Goal: Task Accomplishment & Management: Use online tool/utility

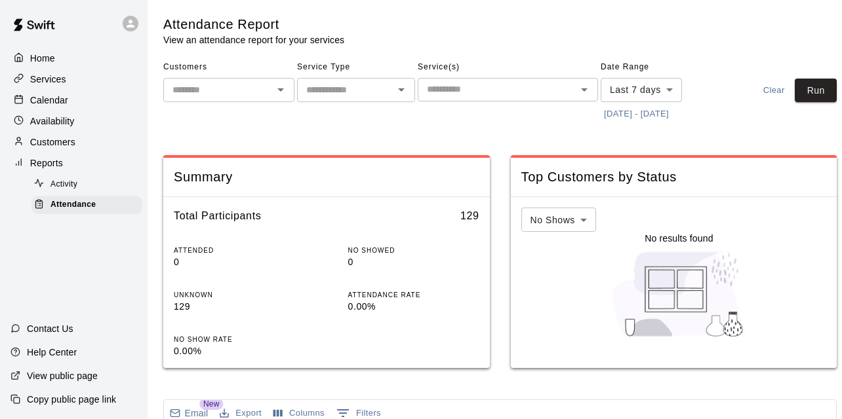
click at [653, 120] on button "[DATE] - [DATE]" at bounding box center [635, 114] width 71 height 20
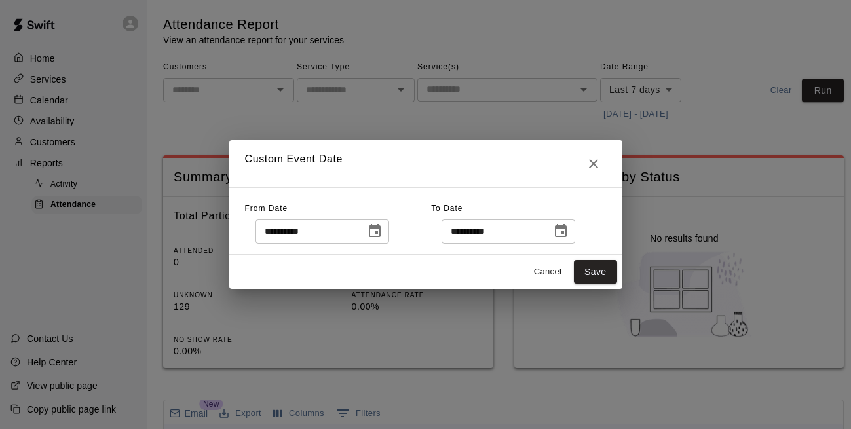
click at [383, 233] on icon "Choose date, selected date is Aug 6, 2025" at bounding box center [375, 231] width 16 height 16
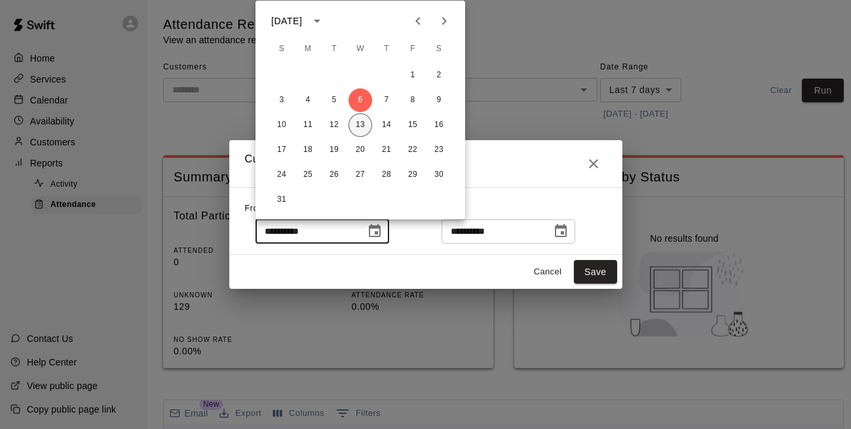
click at [364, 124] on button "13" at bounding box center [361, 125] width 24 height 24
type input "**********"
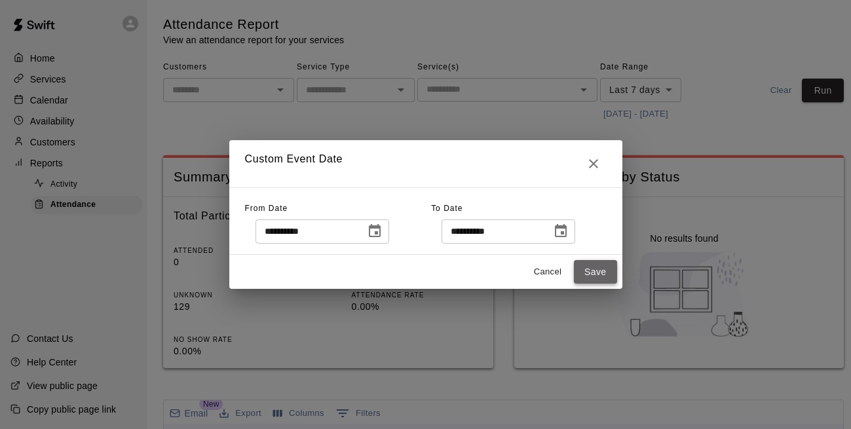
click at [608, 281] on button "Save" at bounding box center [595, 272] width 43 height 24
type input "******"
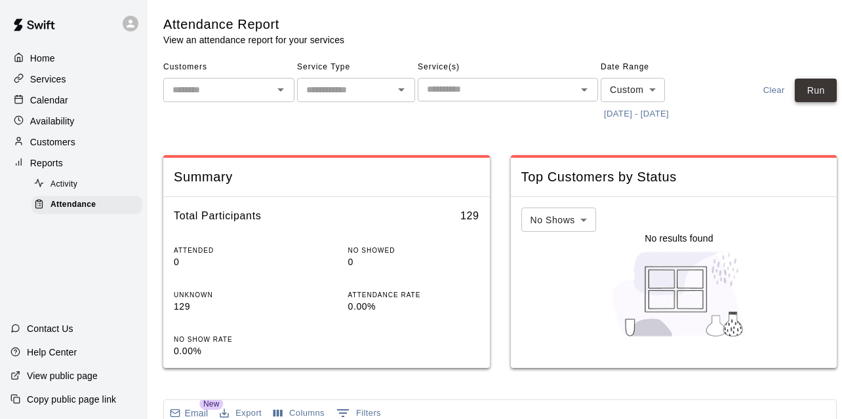
click at [824, 81] on button "Run" at bounding box center [815, 91] width 42 height 24
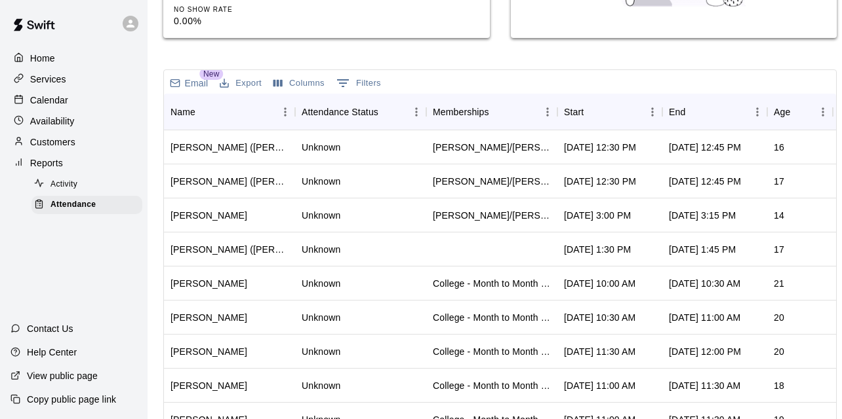
scroll to position [331, 0]
click at [577, 104] on div "Start" at bounding box center [574, 111] width 20 height 37
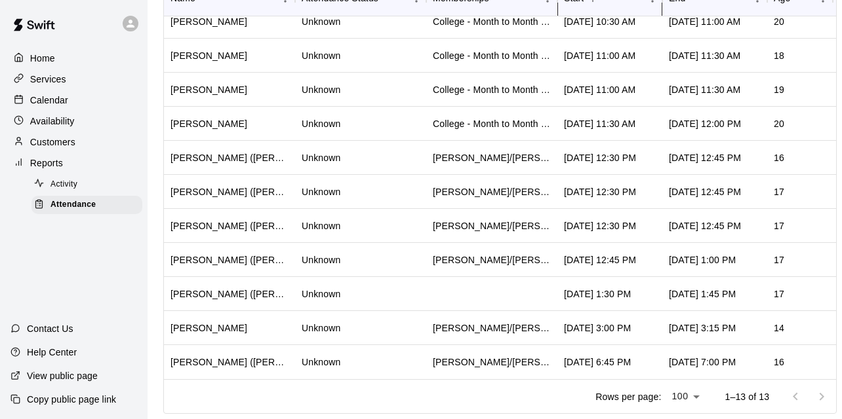
scroll to position [1, 0]
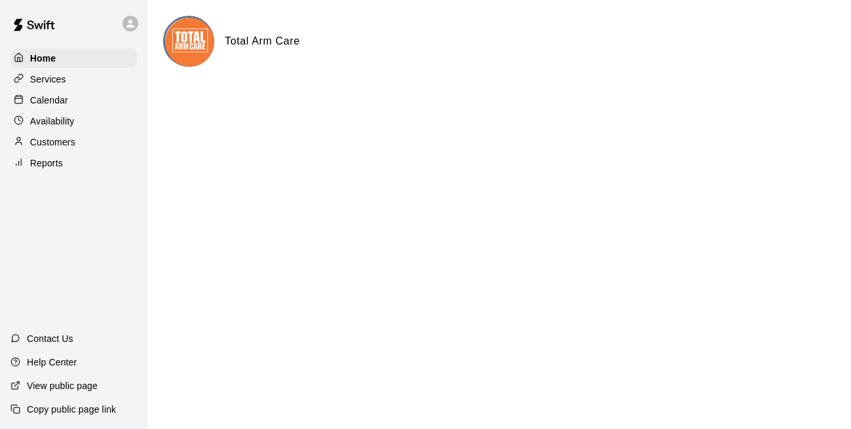
click at [44, 75] on p "Services" at bounding box center [48, 79] width 36 height 13
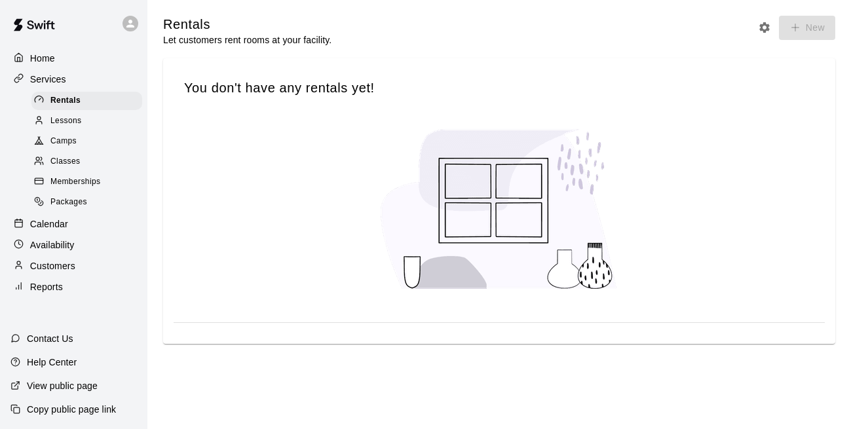
click at [71, 125] on span "Lessons" at bounding box center [65, 121] width 31 height 13
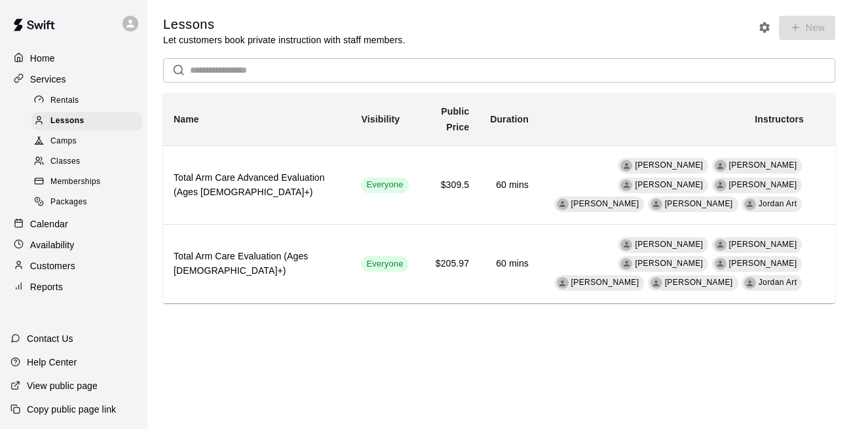
click at [94, 206] on div "Packages" at bounding box center [86, 202] width 111 height 18
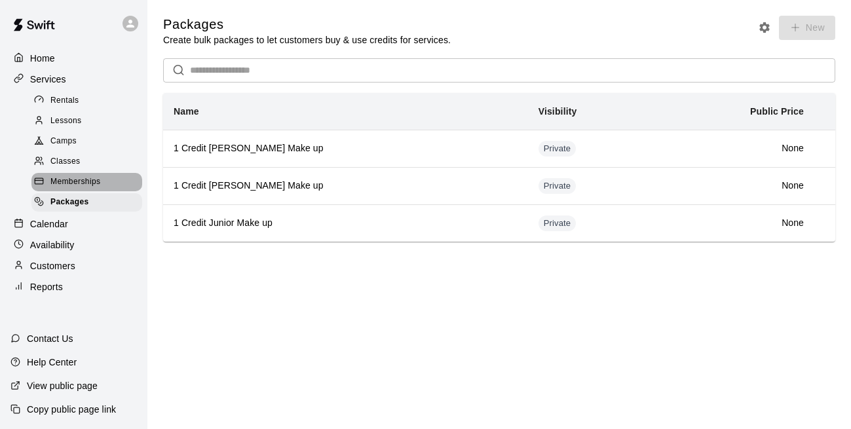
click at [96, 182] on span "Memberships" at bounding box center [75, 182] width 50 height 13
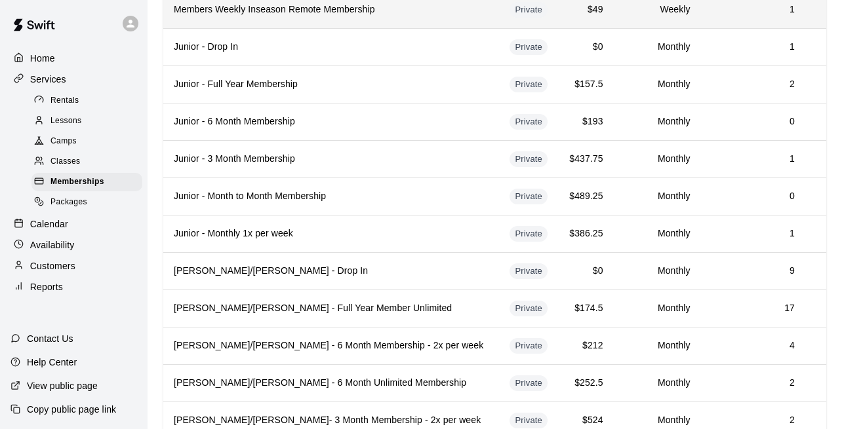
scroll to position [453, 0]
